Goal: Task Accomplishment & Management: Use online tool/utility

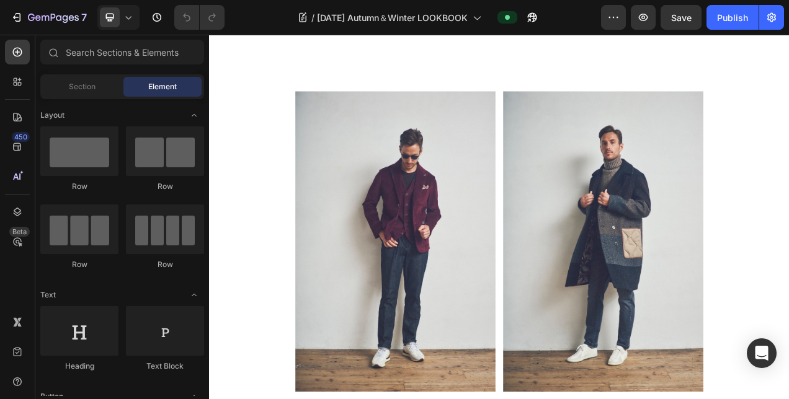
scroll to position [5520, 0]
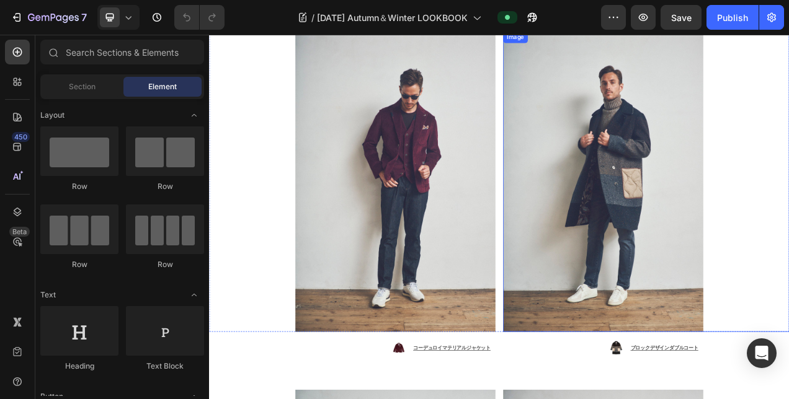
click at [688, 321] on img at bounding box center [714, 223] width 257 height 386
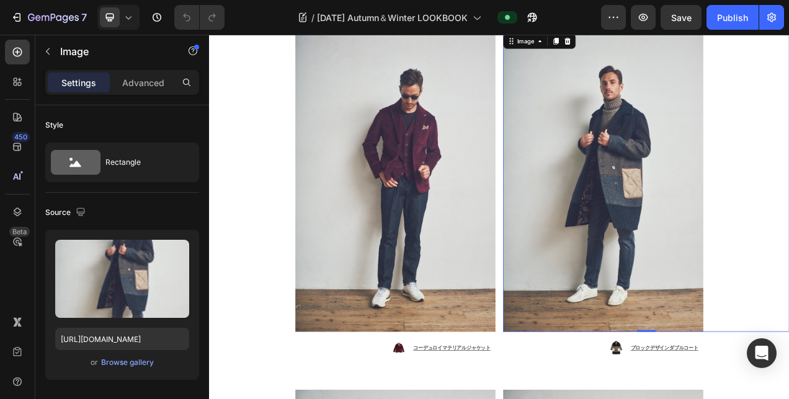
scroll to position [5458, 0]
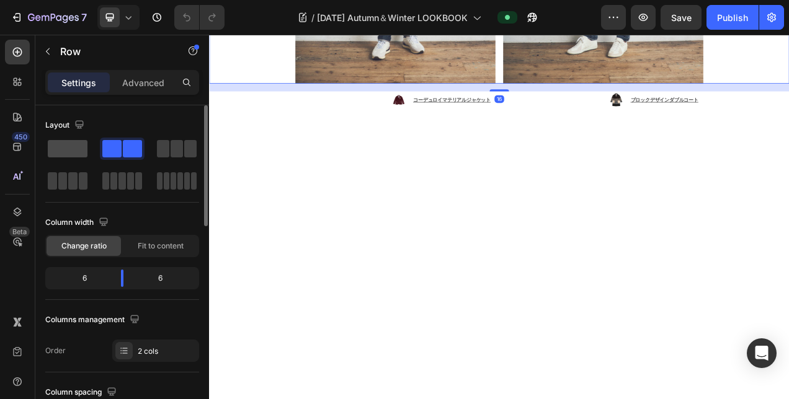
click at [76, 144] on span at bounding box center [68, 148] width 40 height 17
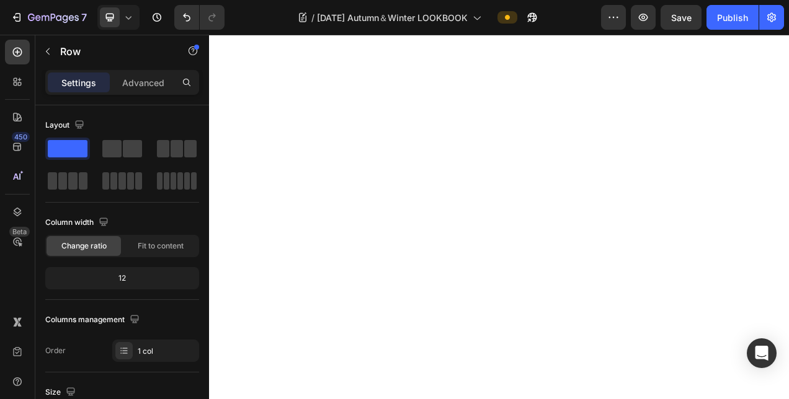
scroll to position [682, 0]
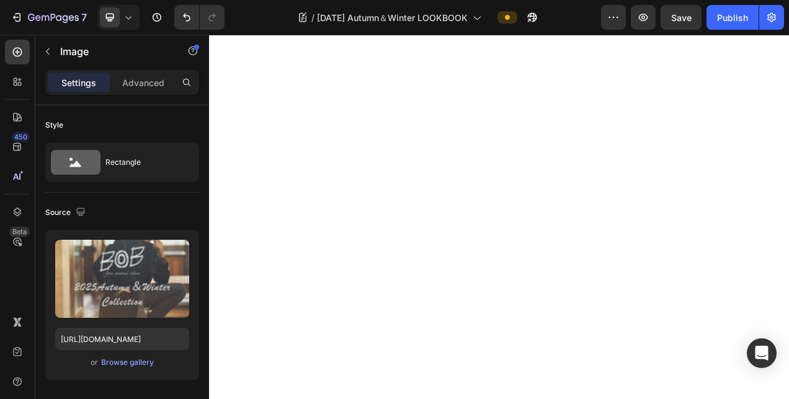
scroll to position [248, 0]
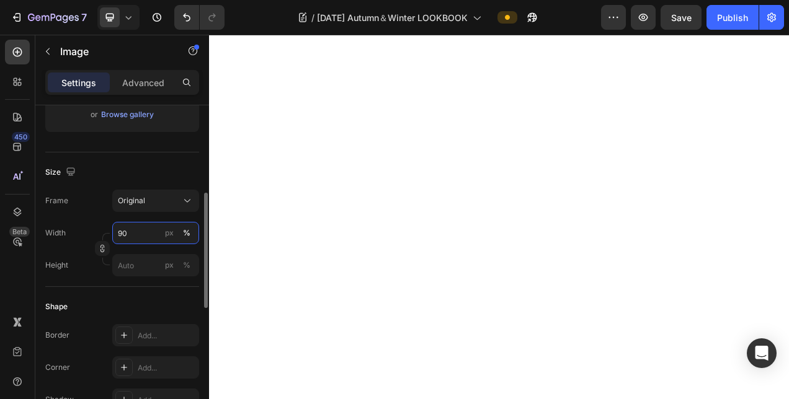
click at [138, 234] on input "90" at bounding box center [155, 233] width 87 height 22
type input "5050"
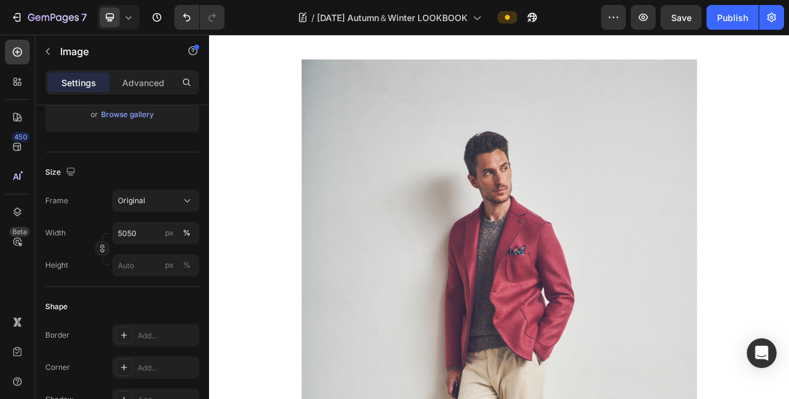
click at [141, 232] on input "5050" at bounding box center [155, 233] width 87 height 22
type input "50"
click at [189, 229] on div "%" at bounding box center [186, 233] width 7 height 11
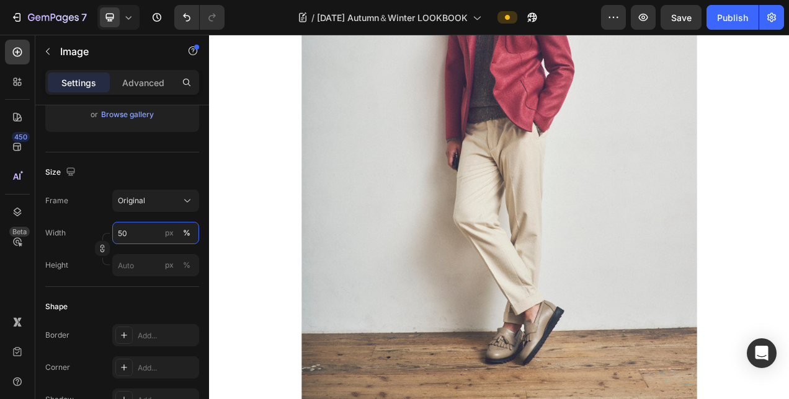
scroll to position [682, 0]
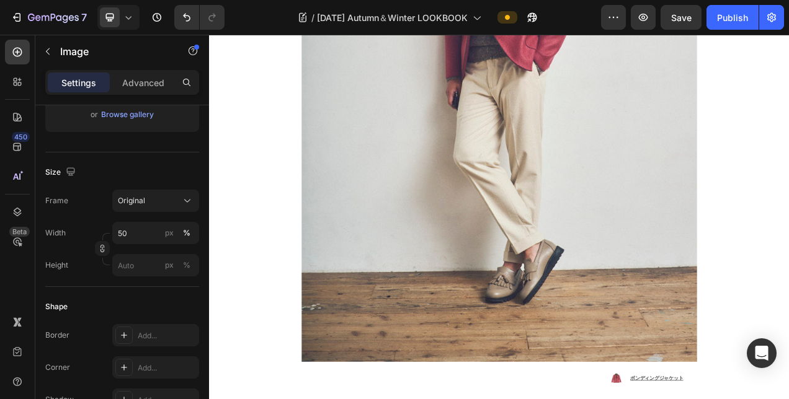
click at [139, 233] on input "70" at bounding box center [155, 233] width 87 height 22
type input "50"
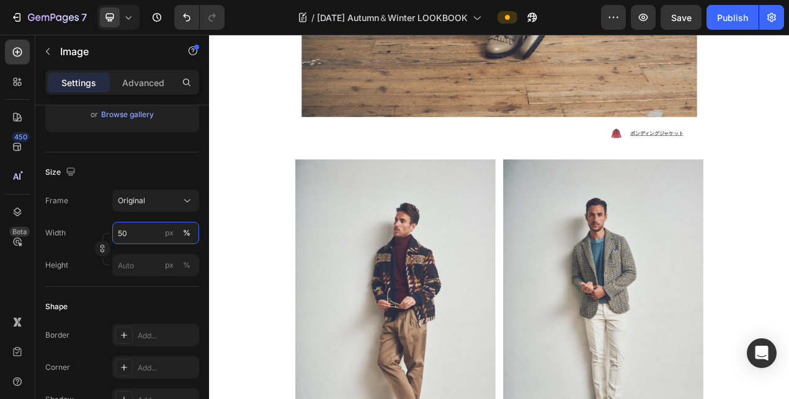
scroll to position [1116, 0]
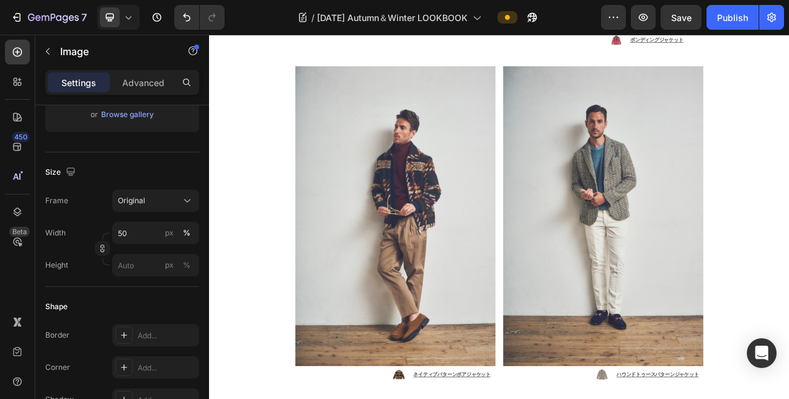
click at [140, 232] on input "70" at bounding box center [155, 233] width 87 height 22
type input "50"
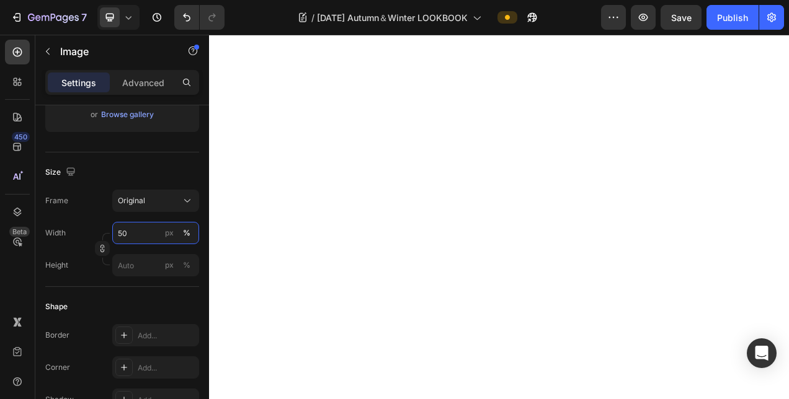
scroll to position [1923, 0]
drag, startPoint x: 512, startPoint y: 352, endPoint x: 491, endPoint y: 347, distance: 21.7
click at [130, 229] on input "70" at bounding box center [155, 233] width 87 height 22
type input "50"
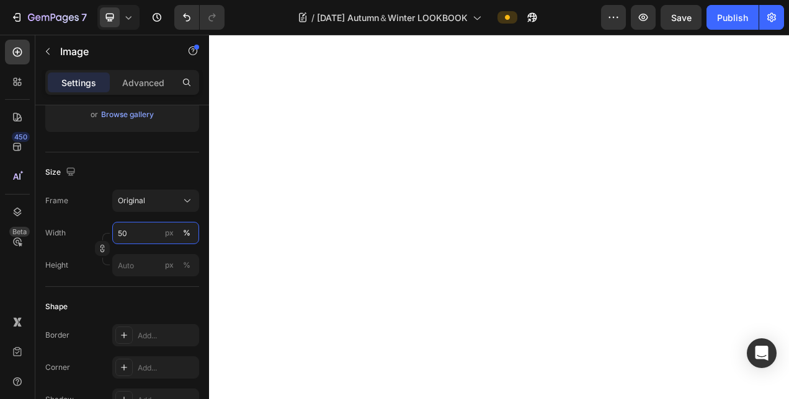
scroll to position [2543, 0]
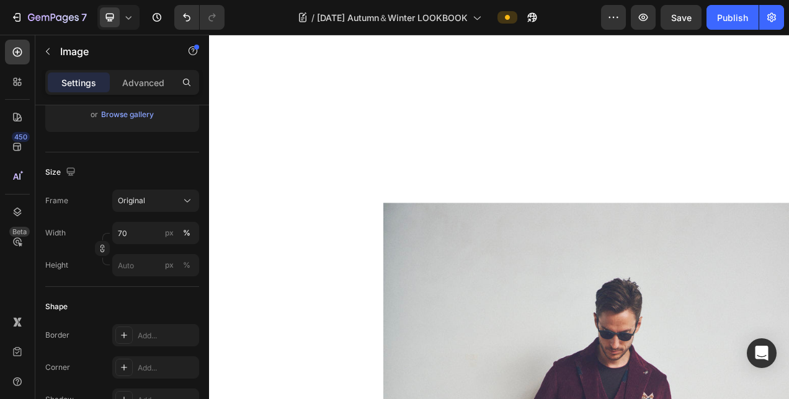
scroll to position [4279, 0]
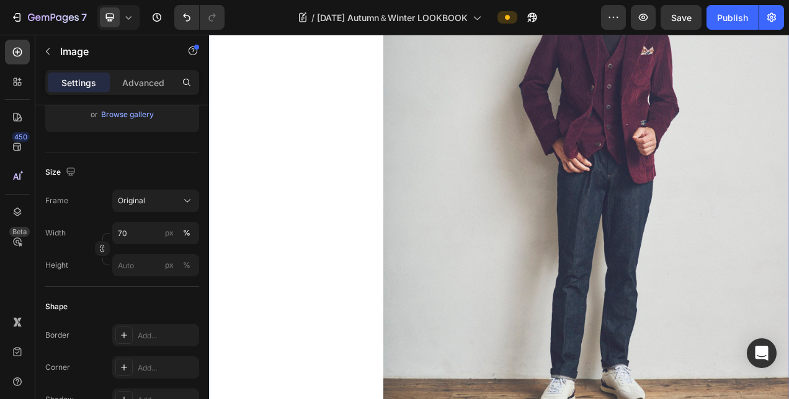
click at [479, 287] on img at bounding box center [692, 196] width 521 height 781
click at [133, 236] on input "70" at bounding box center [155, 233] width 87 height 22
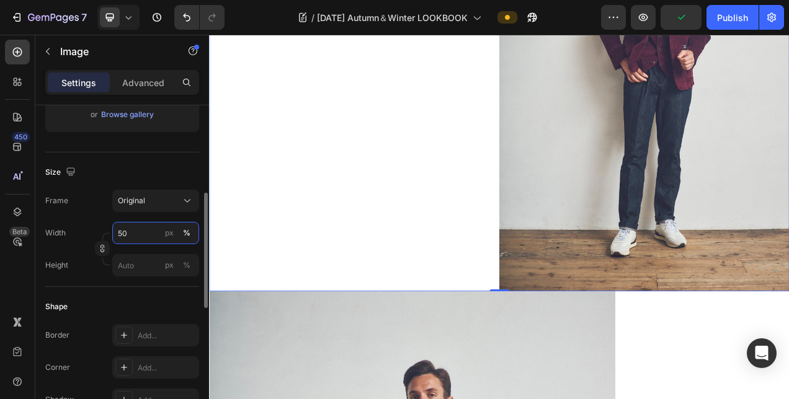
scroll to position [605, 0]
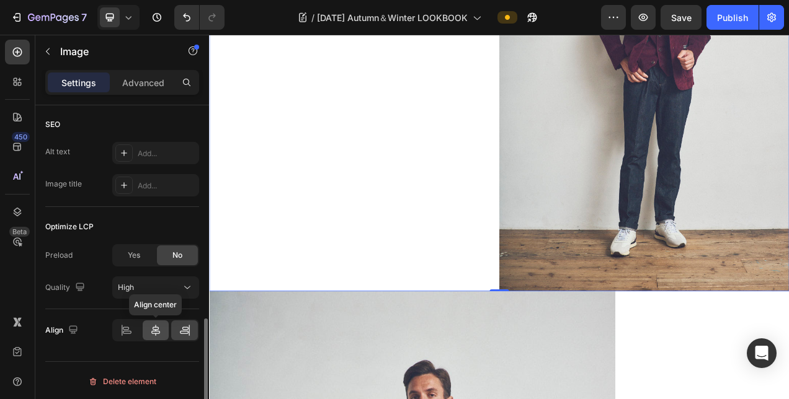
type input "50"
click at [150, 327] on icon at bounding box center [155, 330] width 12 height 12
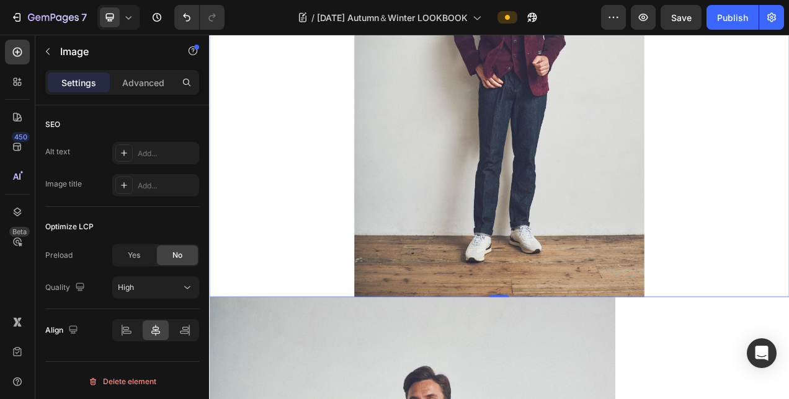
scroll to position [4837, 0]
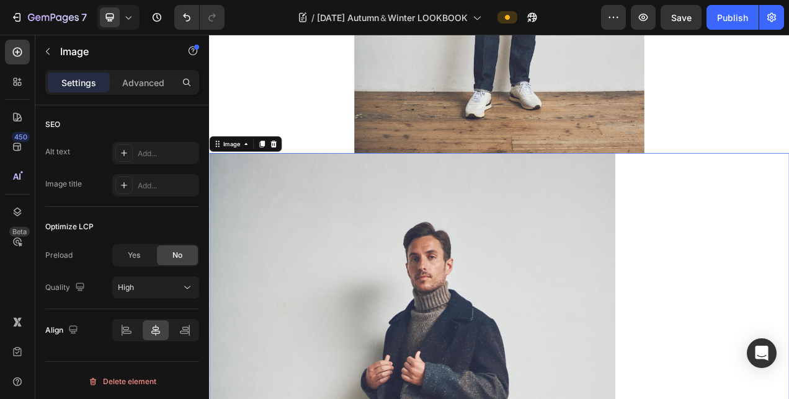
click at [295, 171] on icon at bounding box center [292, 175] width 10 height 10
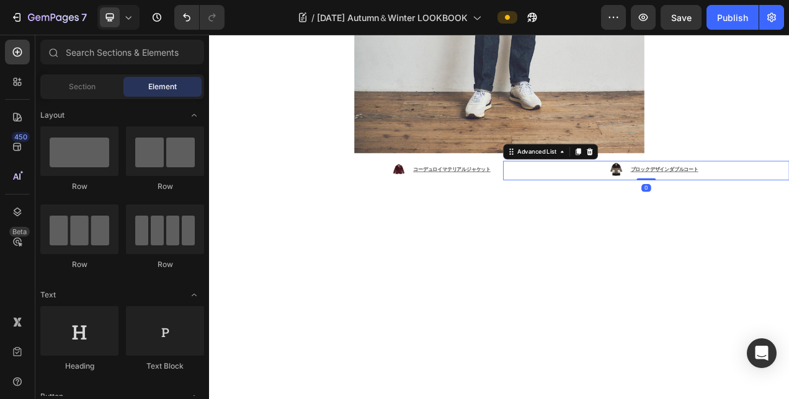
click at [788, 197] on div "Image ブロックデザインダブルコート Text Block" at bounding box center [769, 209] width 367 height 25
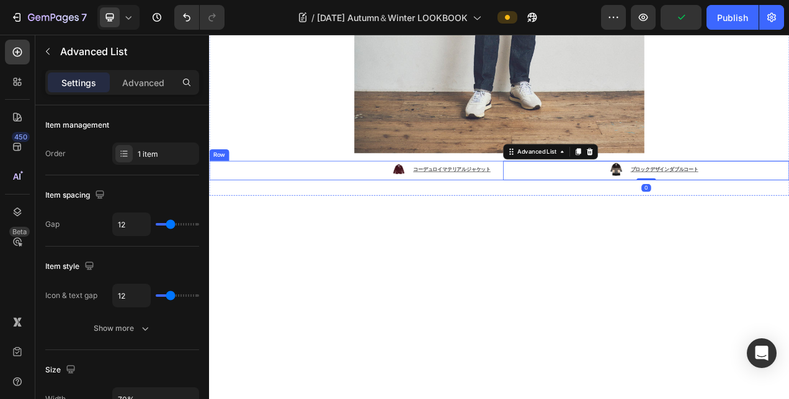
click at [574, 208] on div "Image コーデュロイマテリアルジャケット Text Block Advanced List Image ブロックデザインダブルコート Text Block…" at bounding box center [581, 209] width 744 height 25
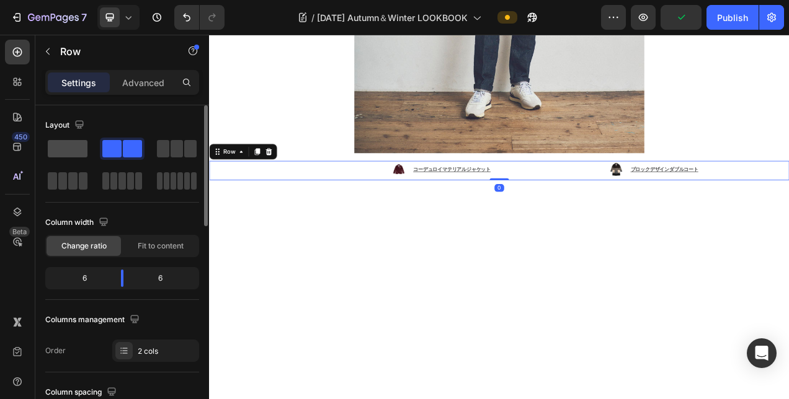
click at [68, 150] on span at bounding box center [68, 148] width 40 height 17
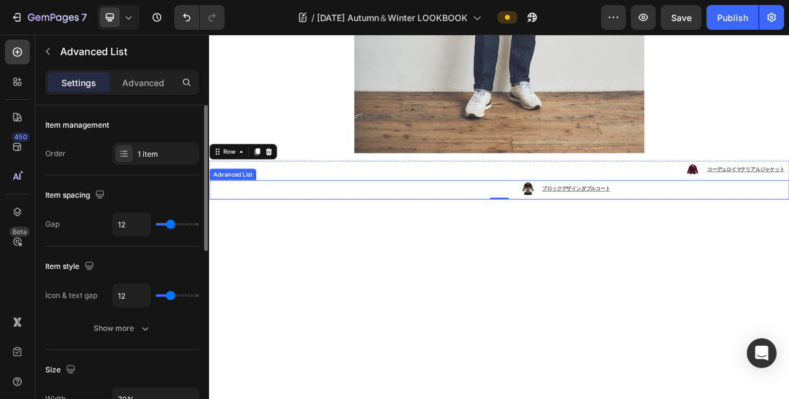
click at [729, 226] on div "Image ブロックデザインダブルコート Text Block" at bounding box center [581, 233] width 744 height 25
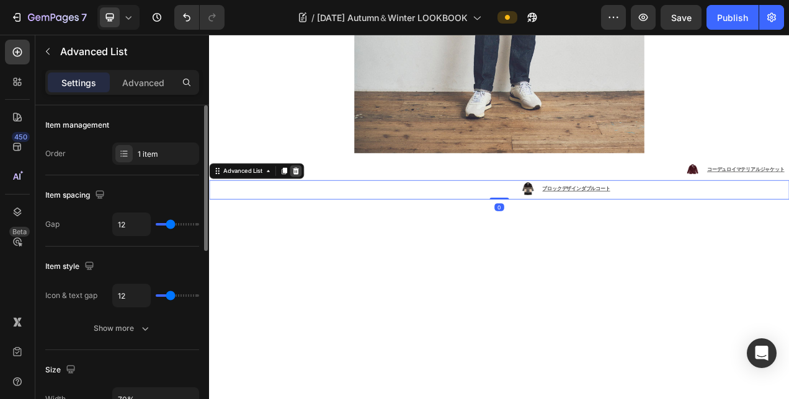
click at [326, 202] on div at bounding box center [320, 209] width 15 height 15
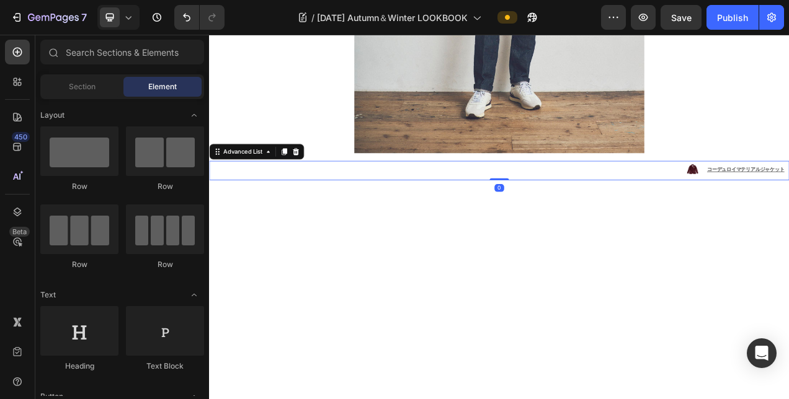
click at [466, 199] on div "Image コーデュロイマテリアルジャケット Text Block" at bounding box center [581, 209] width 744 height 25
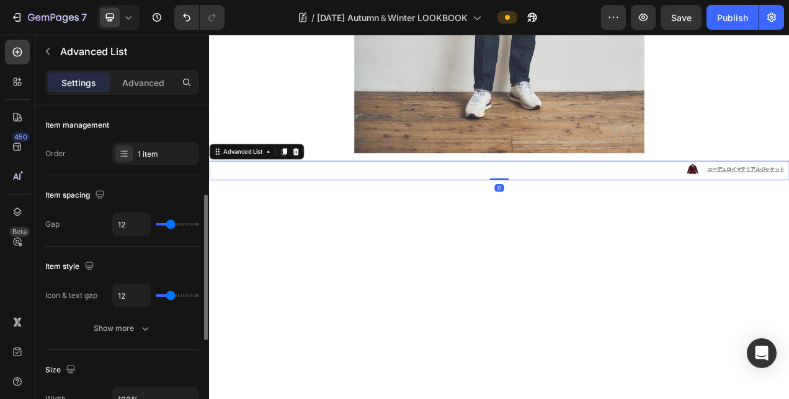
scroll to position [310, 0]
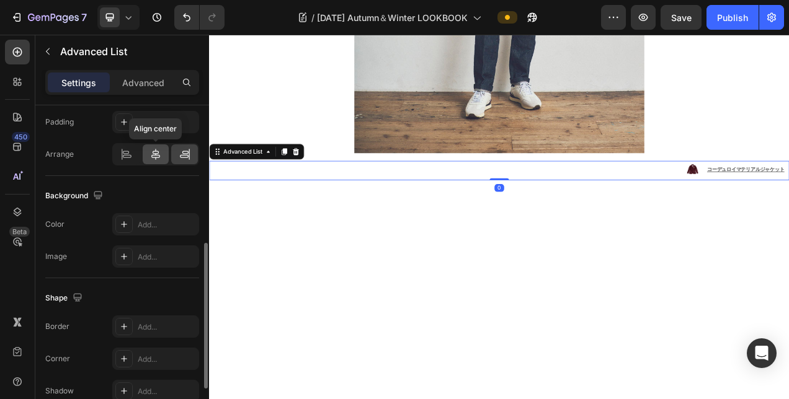
click at [153, 160] on div at bounding box center [156, 155] width 27 height 20
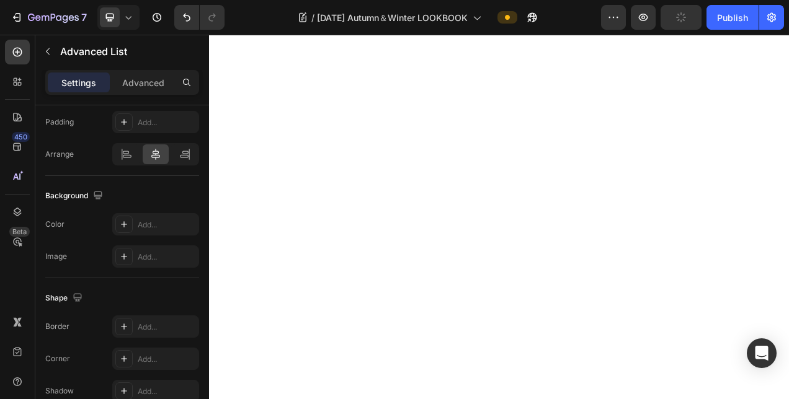
scroll to position [2295, 0]
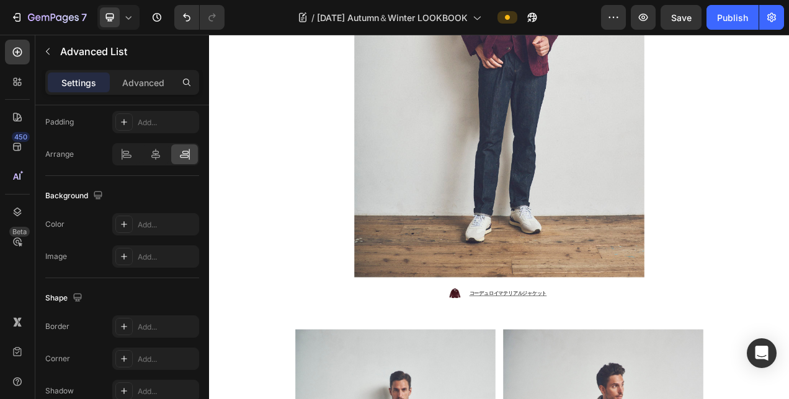
scroll to position [4713, 0]
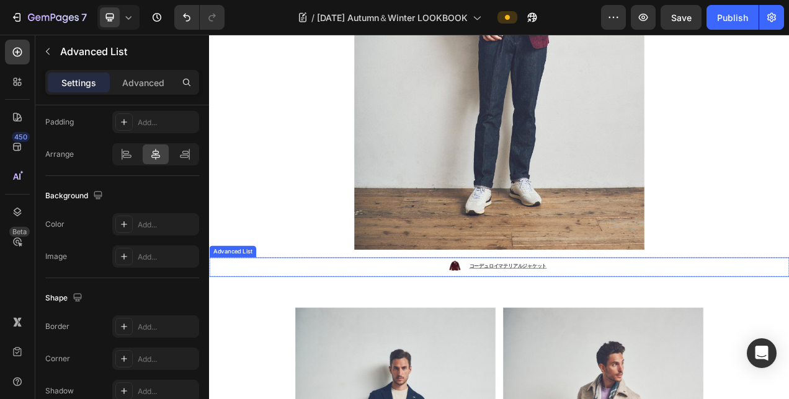
click at [658, 321] on div "Image コーデュロイマテリアルジャケット Text Block" at bounding box center [581, 333] width 744 height 25
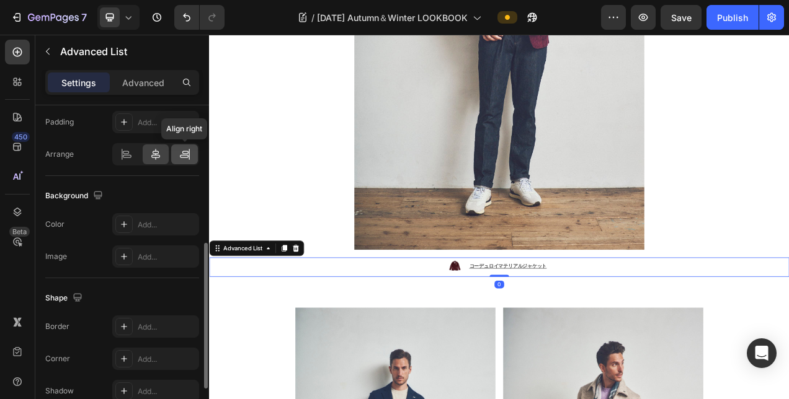
click at [182, 151] on icon at bounding box center [185, 152] width 6 height 3
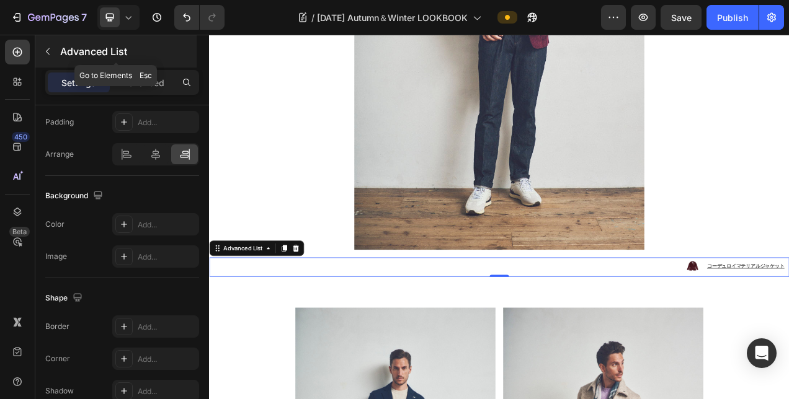
click at [45, 52] on icon "button" at bounding box center [48, 52] width 10 height 10
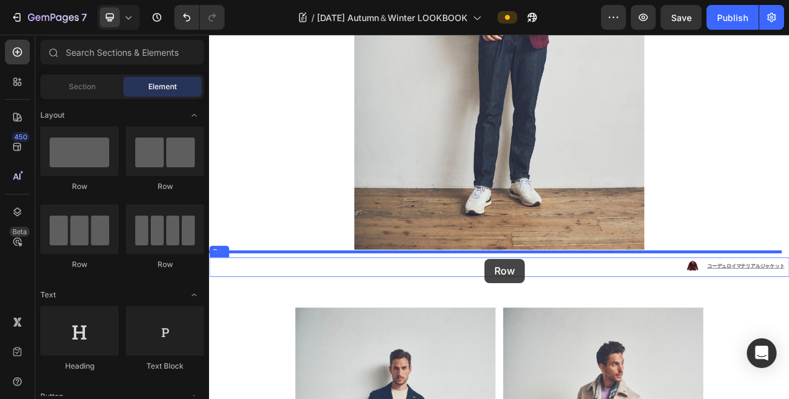
drag, startPoint x: 279, startPoint y: 187, endPoint x: 563, endPoint y: 322, distance: 314.0
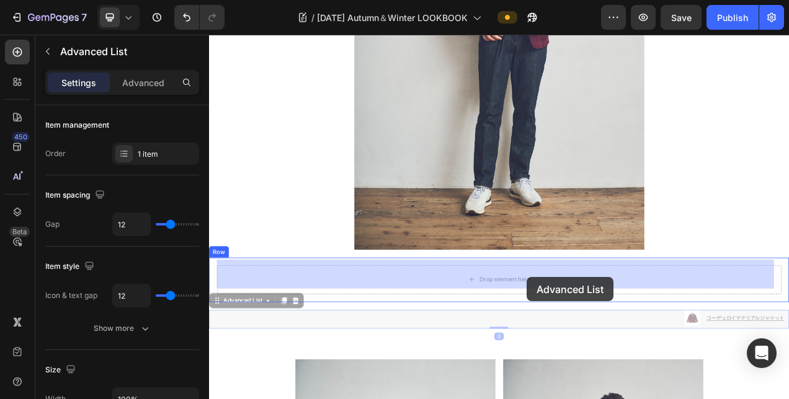
drag, startPoint x: 621, startPoint y: 388, endPoint x: 616, endPoint y: 346, distance: 41.8
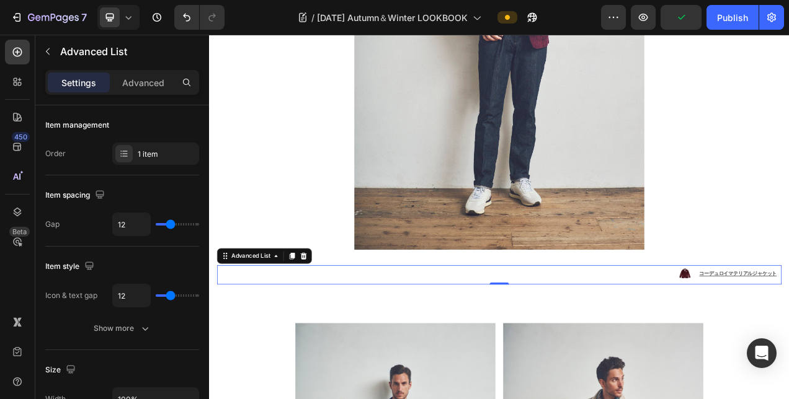
click at [616, 346] on div "Image コーデュロイマテリアルジャケット Text Block" at bounding box center [581, 343] width 724 height 25
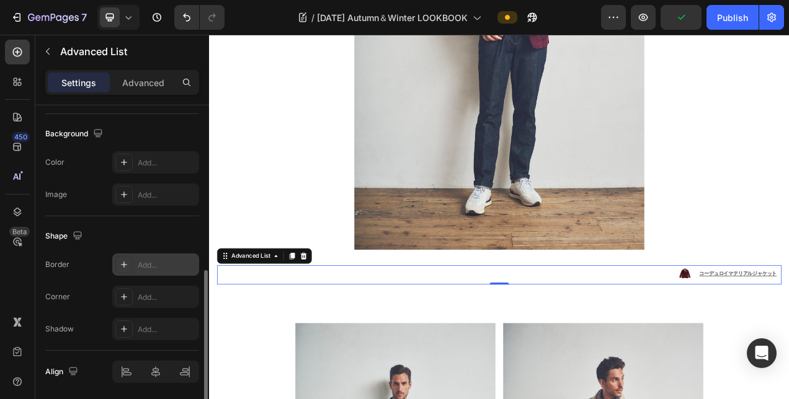
scroll to position [248, 0]
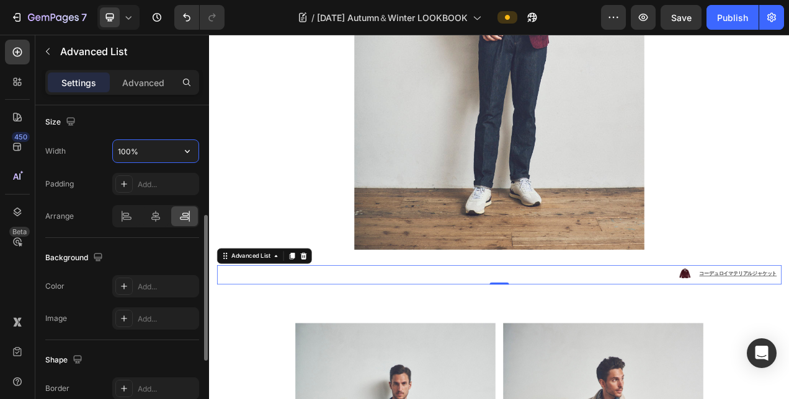
click at [125, 150] on input "100%" at bounding box center [156, 151] width 86 height 22
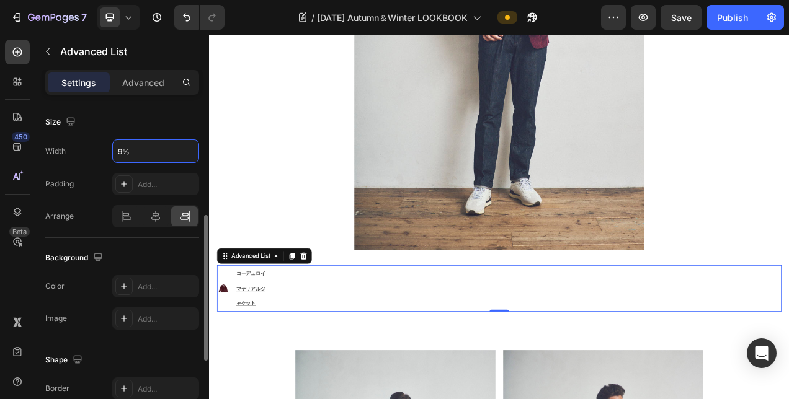
type input "90%"
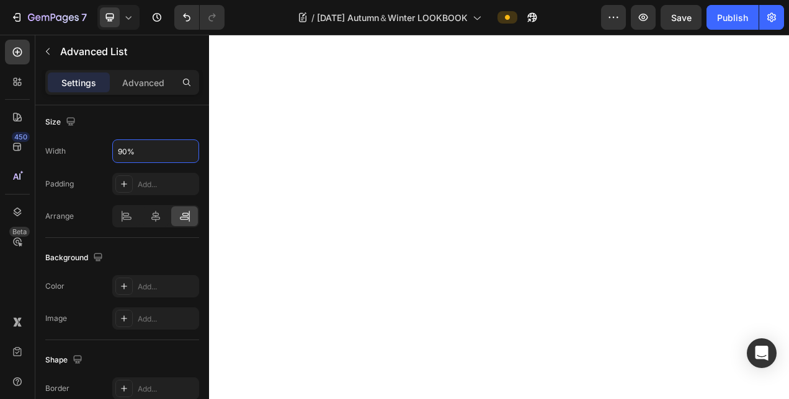
scroll to position [2109, 0]
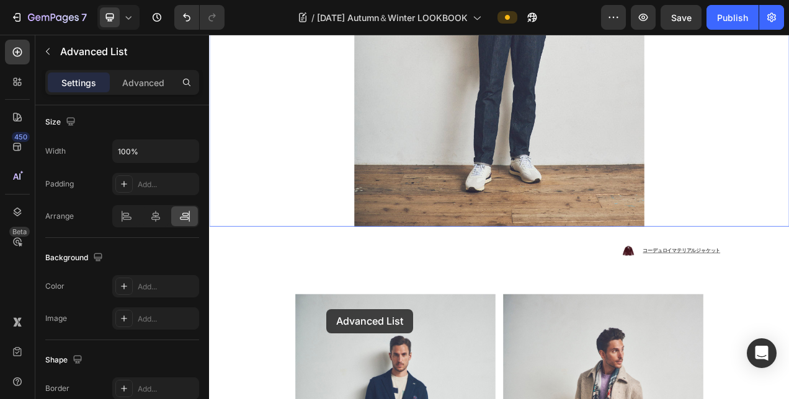
scroll to position [4781, 0]
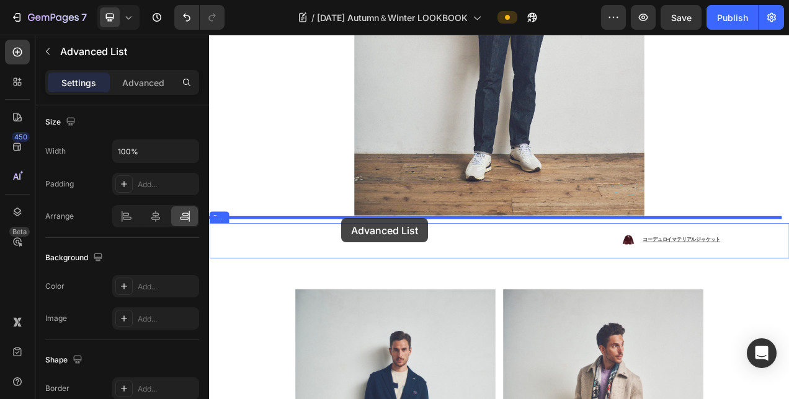
drag, startPoint x: 350, startPoint y: 453, endPoint x: 378, endPoint y: 270, distance: 185.1
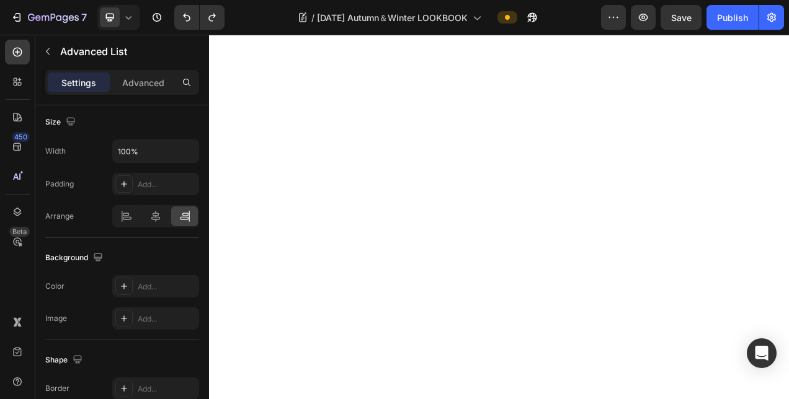
scroll to position [2300, 0]
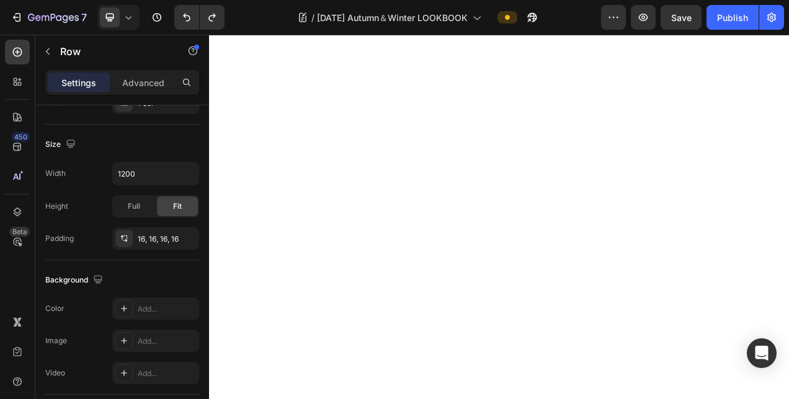
scroll to position [0, 0]
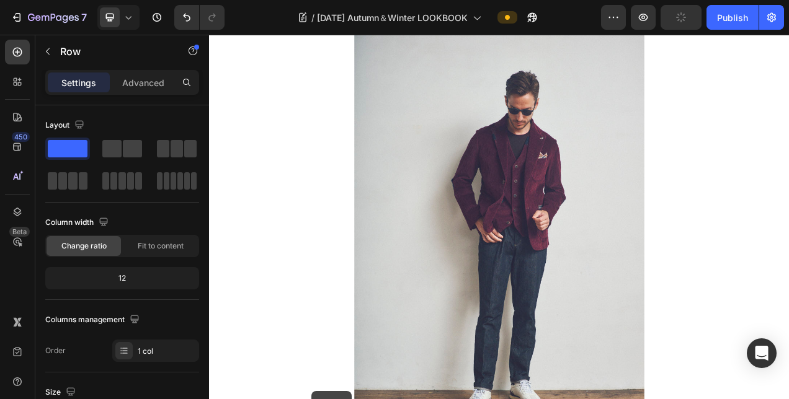
scroll to position [4839, 0]
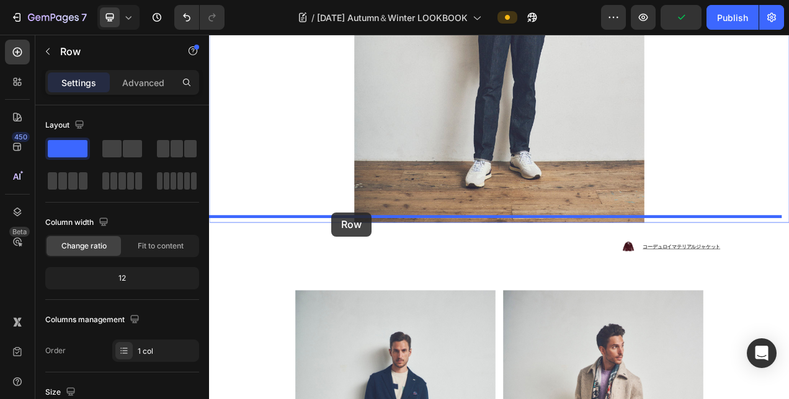
drag, startPoint x: 332, startPoint y: 291, endPoint x: 366, endPoint y: 263, distance: 44.5
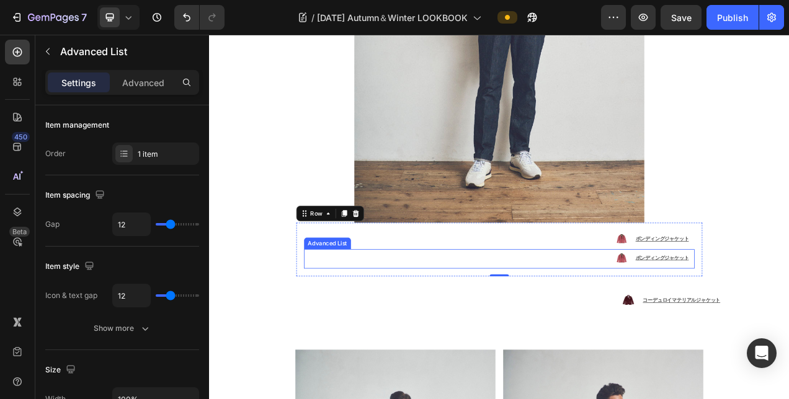
click at [692, 310] on div "Image ボンディングジャケット Text Block" at bounding box center [581, 322] width 501 height 24
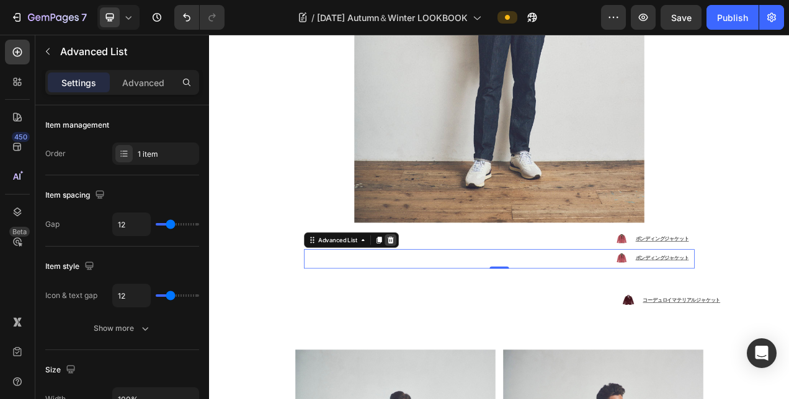
click at [440, 294] on icon at bounding box center [442, 298] width 8 height 9
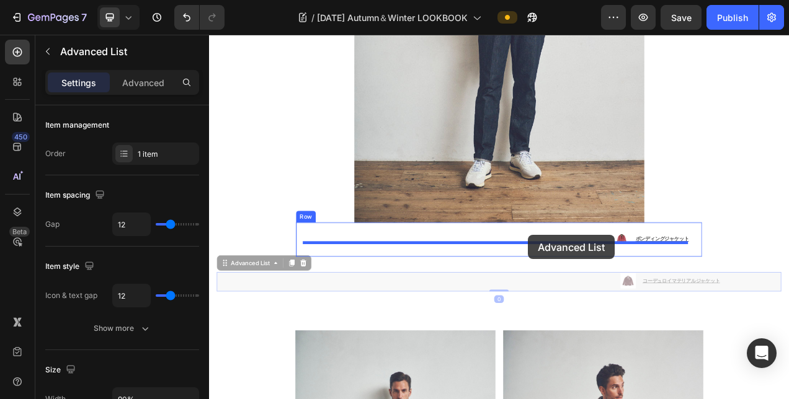
drag, startPoint x: 605, startPoint y: 340, endPoint x: 618, endPoint y: 292, distance: 49.5
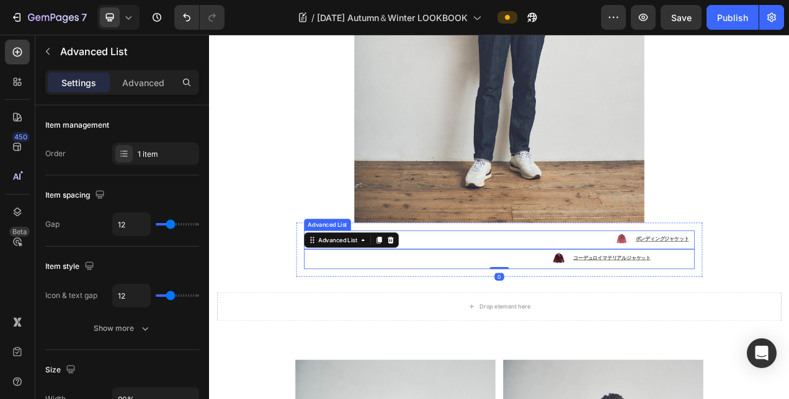
click at [490, 286] on div "Image ボンディングジャケット Text Block" at bounding box center [581, 298] width 501 height 24
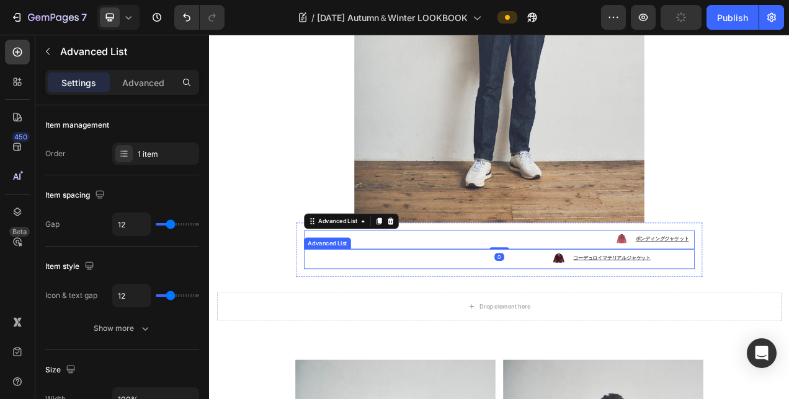
click at [481, 318] on div "Image コーデュロイマテリアルジャケット Text Block" at bounding box center [556, 322] width 451 height 25
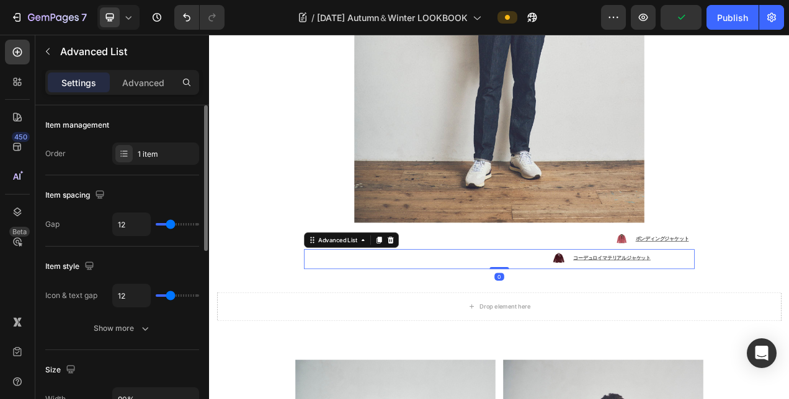
scroll to position [310, 0]
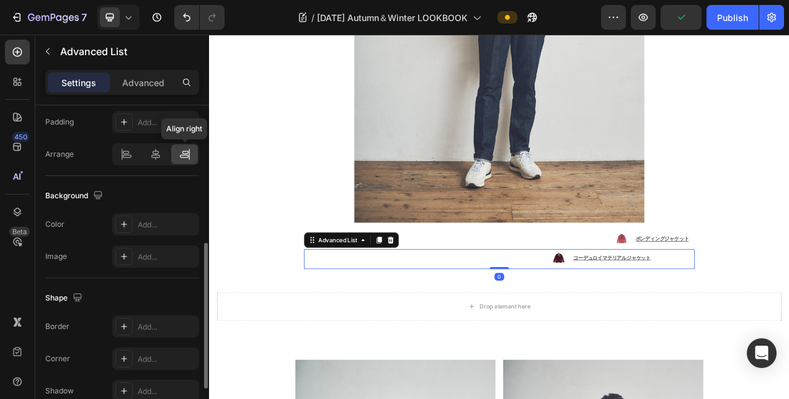
click at [184, 150] on icon at bounding box center [185, 154] width 12 height 12
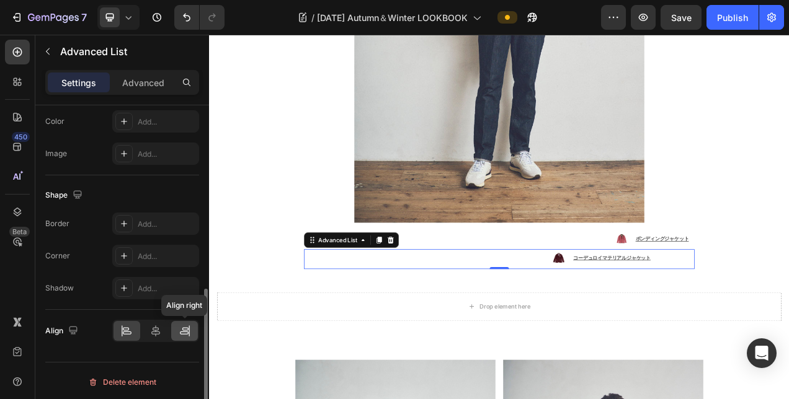
click at [177, 331] on div at bounding box center [184, 331] width 27 height 20
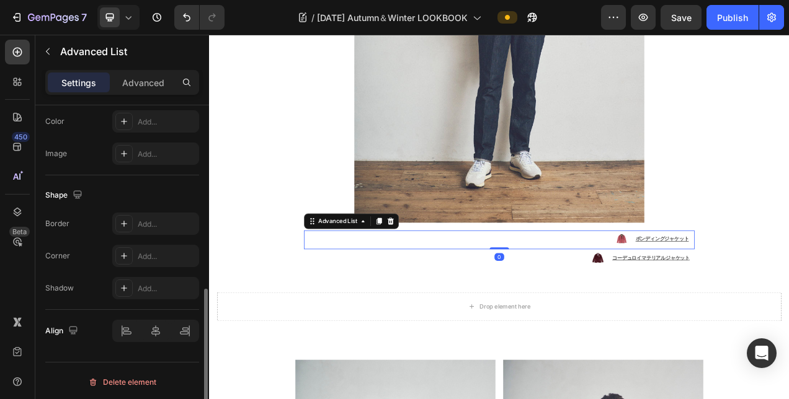
click at [667, 286] on div "Image ボンディングジャケット Text Block" at bounding box center [581, 298] width 501 height 24
click at [438, 269] on icon at bounding box center [442, 274] width 10 height 10
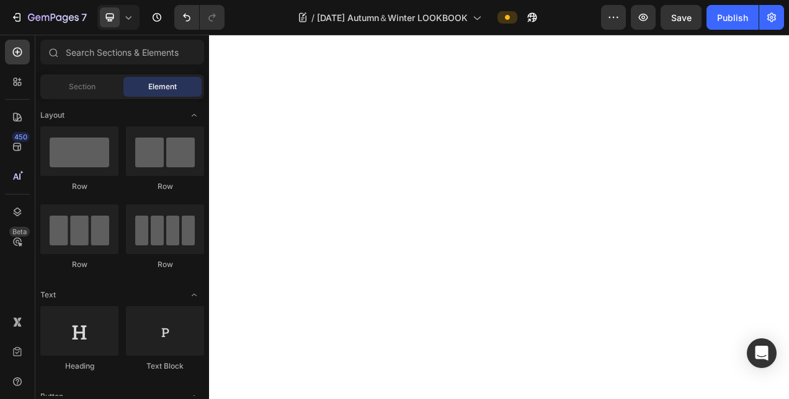
scroll to position [2110, 0]
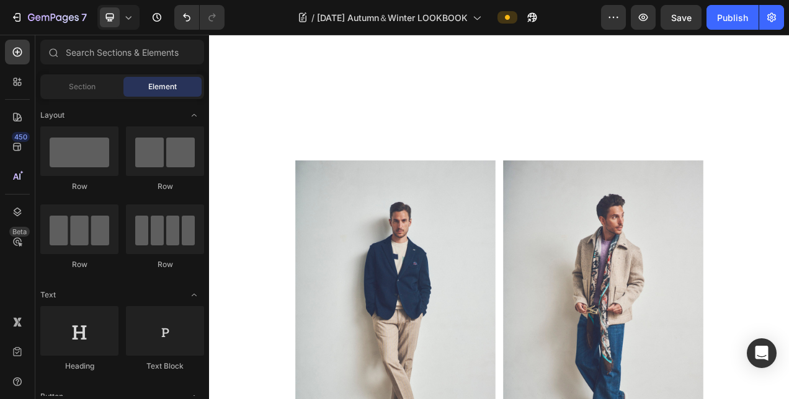
scroll to position [4901, 0]
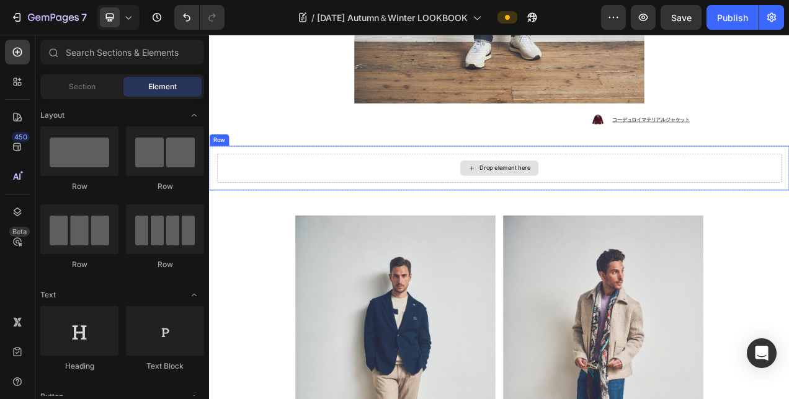
click at [334, 205] on div "Drop element here" at bounding box center [581, 205] width 724 height 37
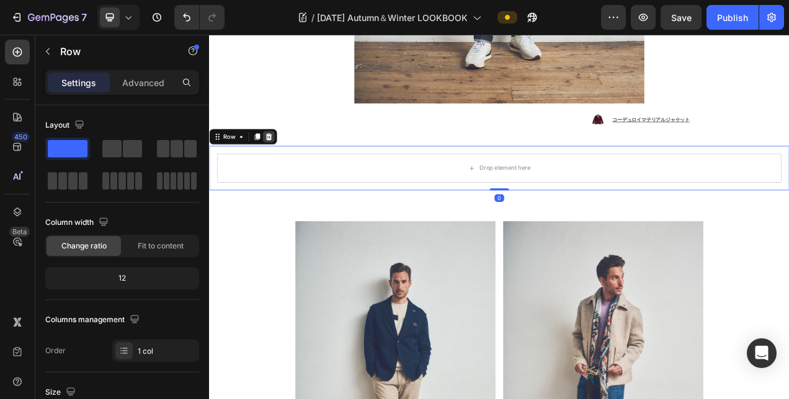
click at [284, 161] on icon at bounding box center [285, 166] width 10 height 10
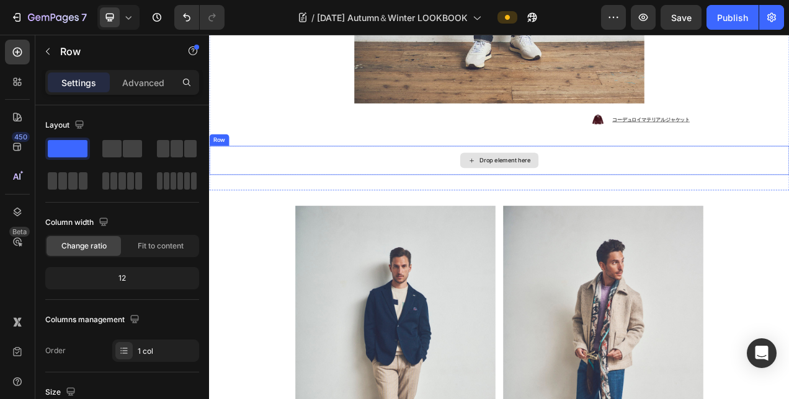
click at [412, 192] on div "Drop element here" at bounding box center [581, 195] width 744 height 37
click at [288, 161] on icon at bounding box center [285, 166] width 10 height 10
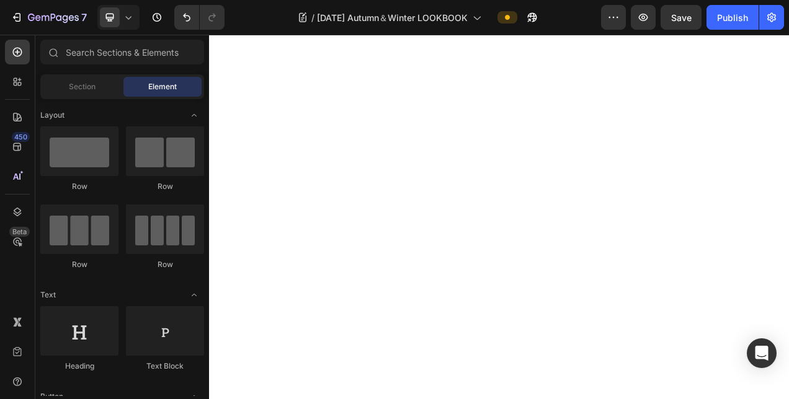
scroll to position [7962, 0]
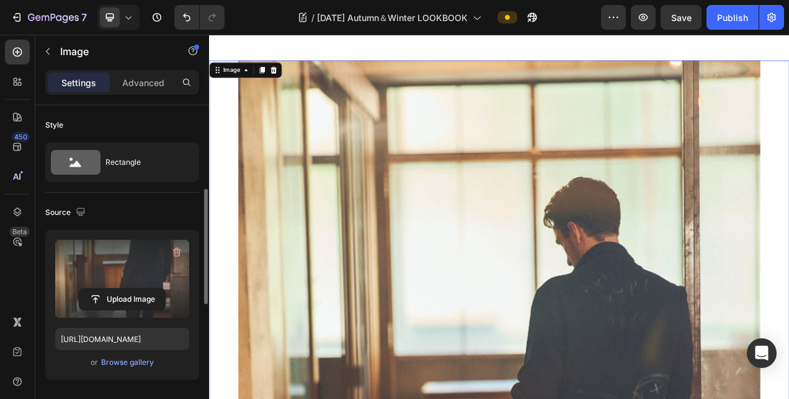
scroll to position [248, 0]
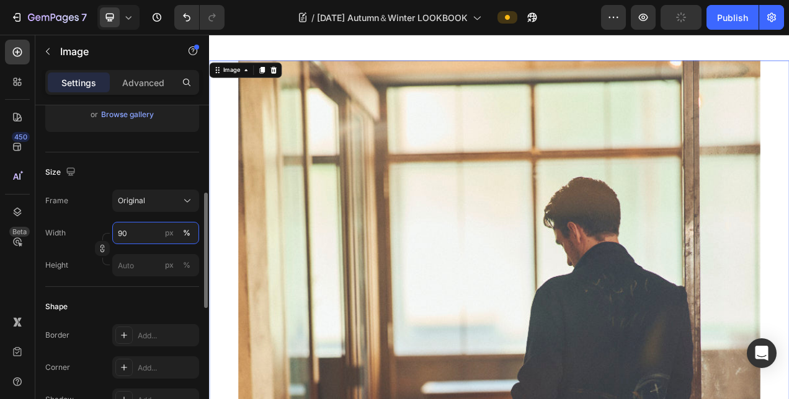
click at [136, 226] on input "90" at bounding box center [155, 233] width 87 height 22
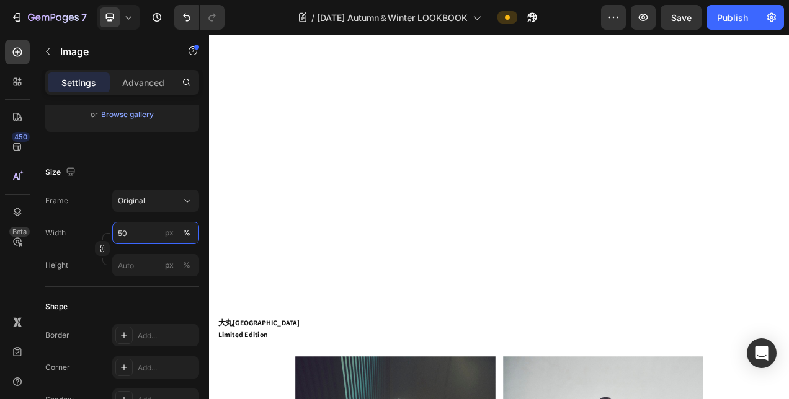
scroll to position [6535, 0]
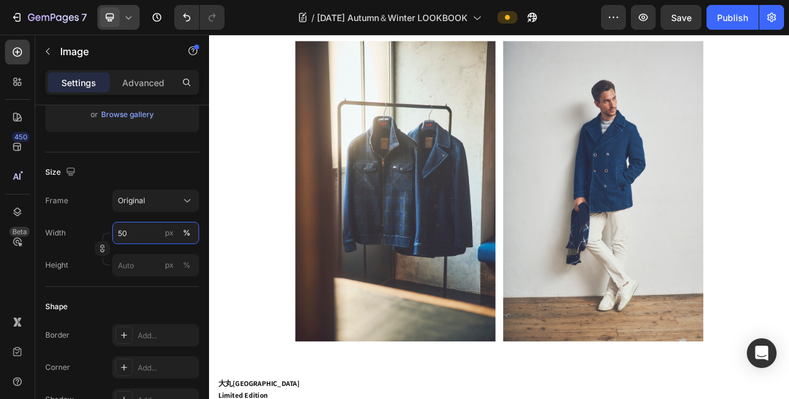
type input "50"
click at [135, 18] on div at bounding box center [118, 17] width 42 height 25
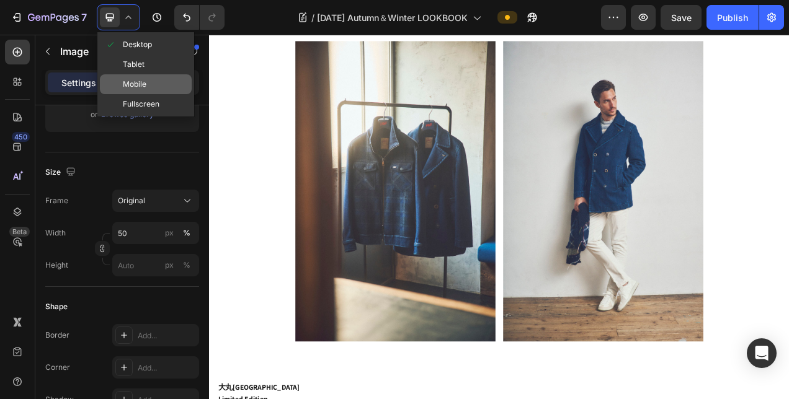
click at [133, 83] on span "Mobile" at bounding box center [135, 84] width 24 height 12
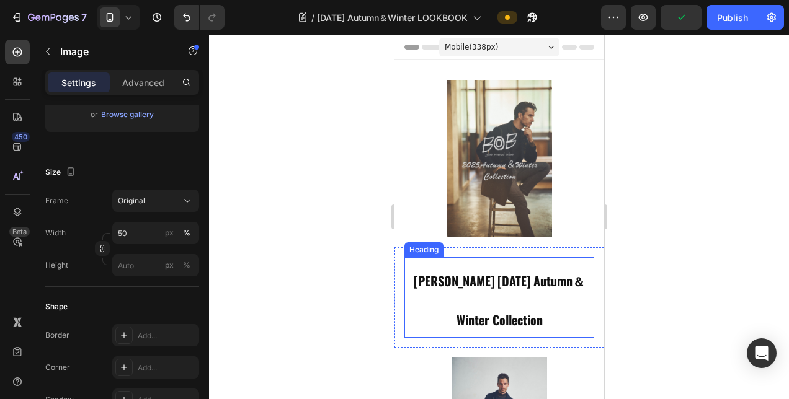
click at [481, 272] on strong "[PERSON_NAME] [DATE] Autumn＆Winter Collection" at bounding box center [498, 301] width 171 height 58
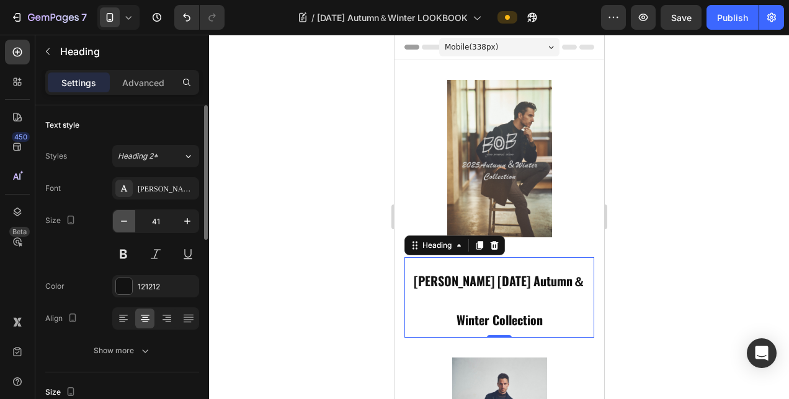
click at [130, 223] on icon "button" at bounding box center [124, 221] width 12 height 12
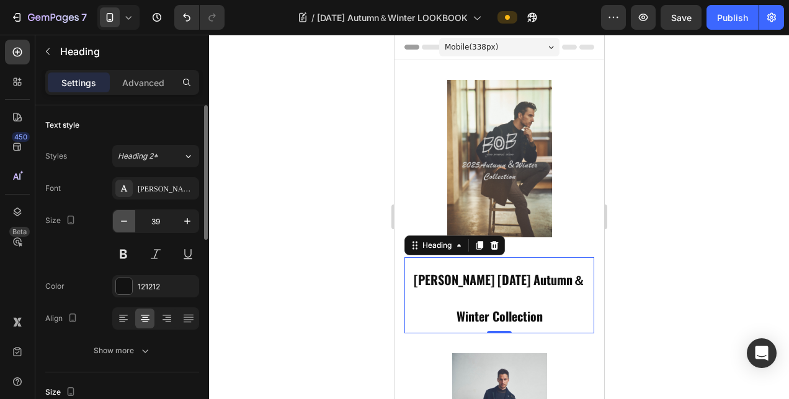
click at [130, 223] on icon "button" at bounding box center [124, 221] width 12 height 12
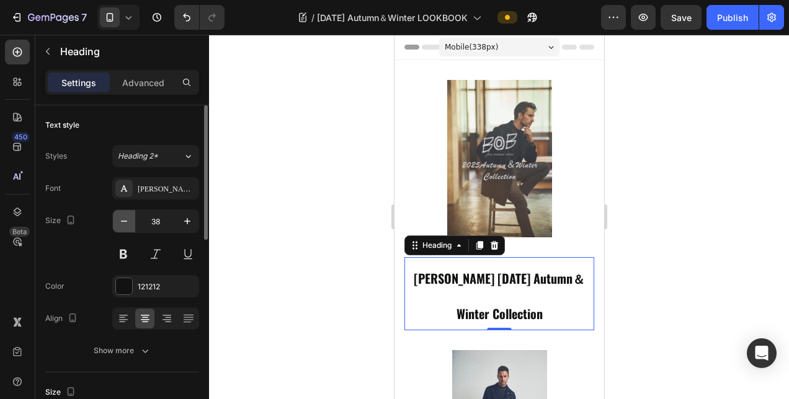
click at [130, 223] on icon "button" at bounding box center [124, 221] width 12 height 12
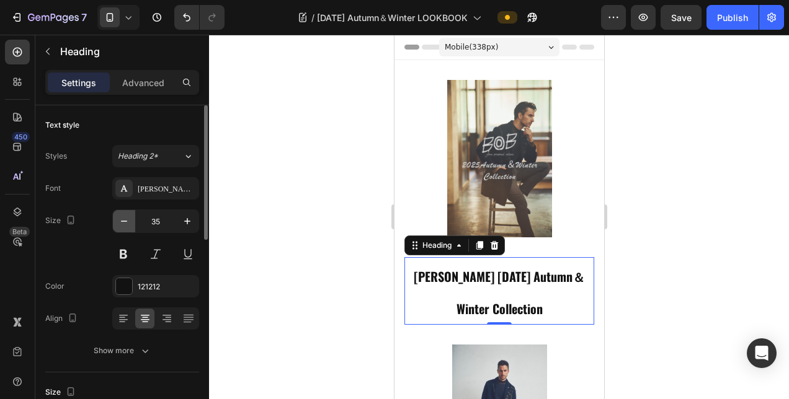
click at [130, 223] on icon "button" at bounding box center [124, 221] width 12 height 12
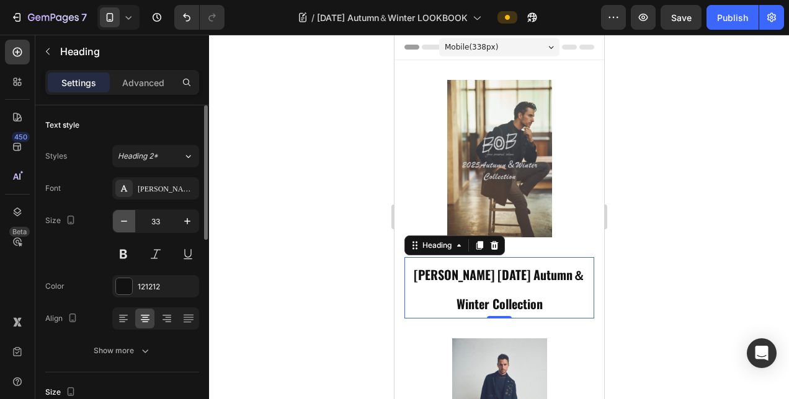
click at [130, 223] on icon "button" at bounding box center [124, 221] width 12 height 12
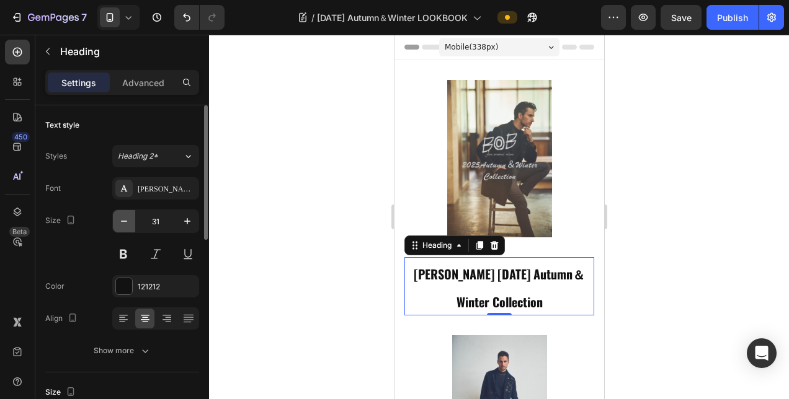
click at [130, 223] on icon "button" at bounding box center [124, 221] width 12 height 12
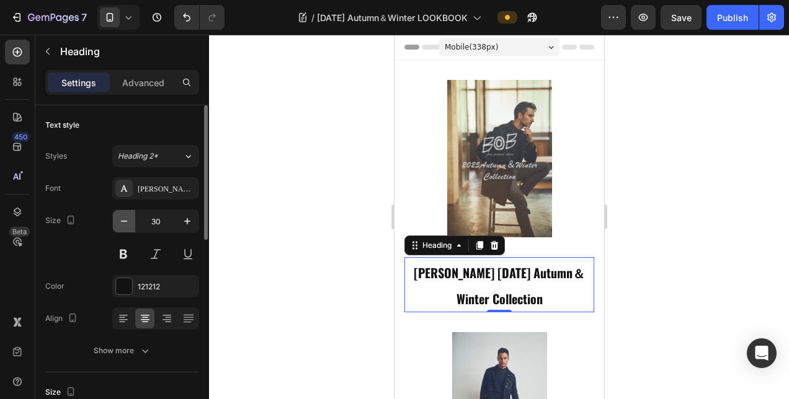
type input "29"
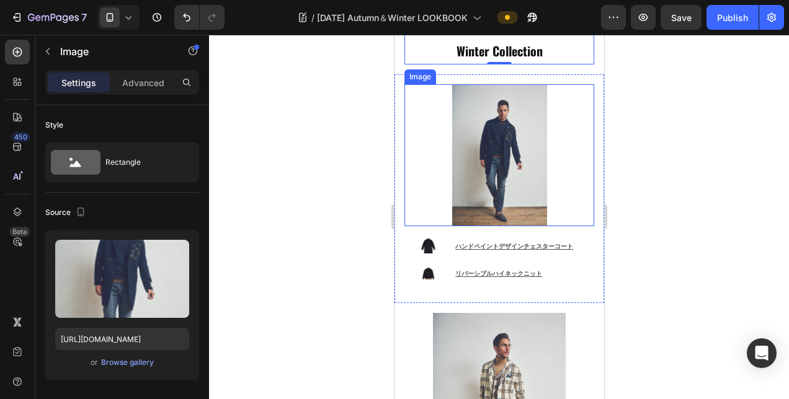
click at [425, 147] on div at bounding box center [499, 155] width 190 height 143
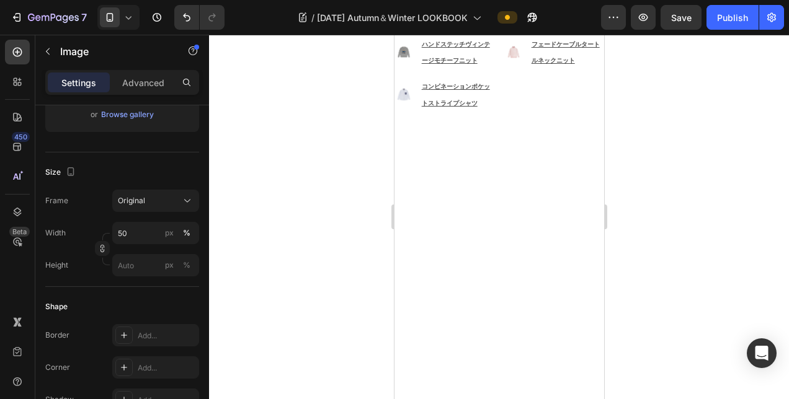
scroll to position [2357, 0]
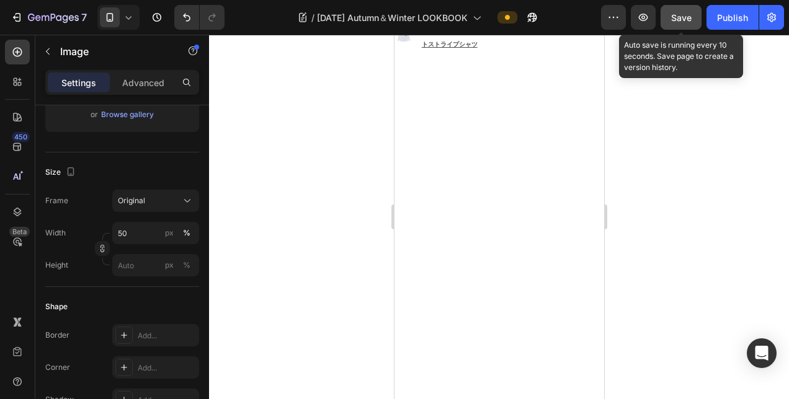
click at [682, 14] on span "Save" at bounding box center [681, 17] width 20 height 11
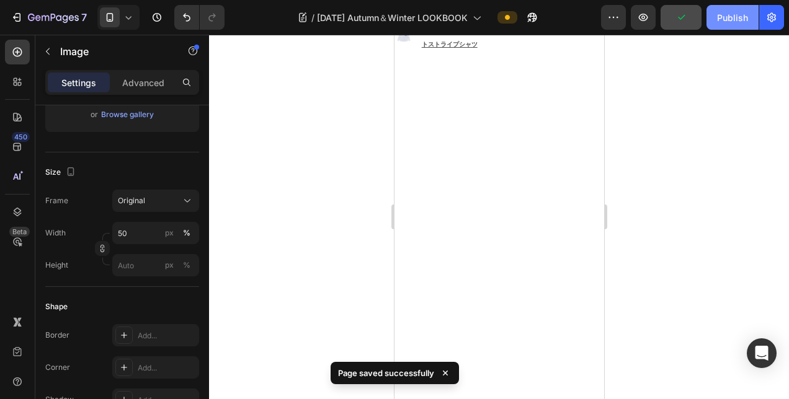
click at [715, 12] on button "Publish" at bounding box center [732, 17] width 52 height 25
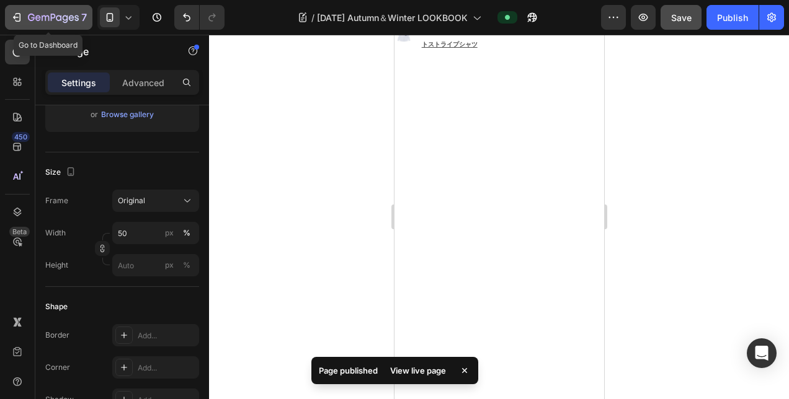
click at [21, 17] on icon "button" at bounding box center [17, 17] width 12 height 12
